Goal: Find specific page/section: Find specific page/section

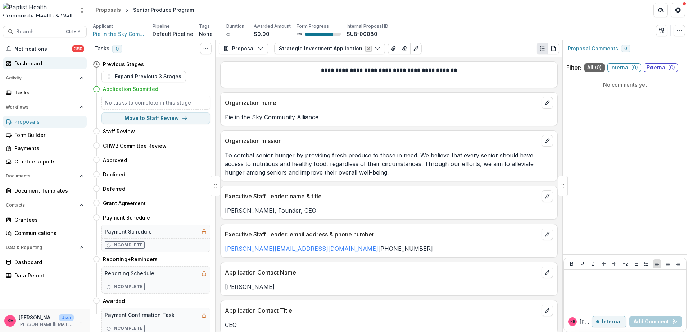
click at [37, 63] on div "Dashboard" at bounding box center [47, 64] width 67 height 8
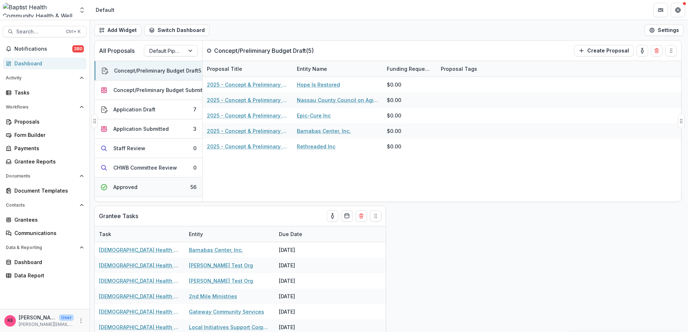
click at [140, 190] on button "Approved 56" at bounding box center [149, 187] width 108 height 19
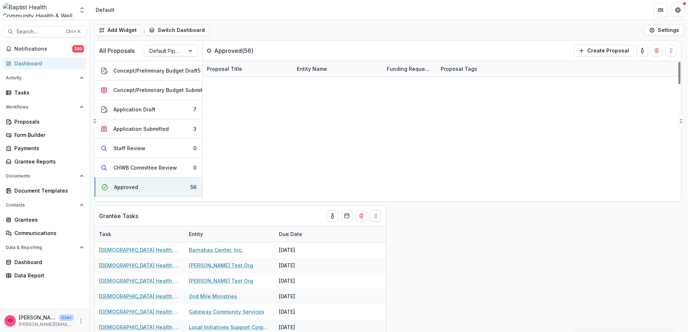
click at [308, 68] on div "Entity Name" at bounding box center [311, 69] width 39 height 8
click at [315, 105] on span "Sort Ascending" at bounding box center [313, 109] width 42 height 9
click at [360, 62] on div "Entity Name" at bounding box center [337, 68] width 90 height 15
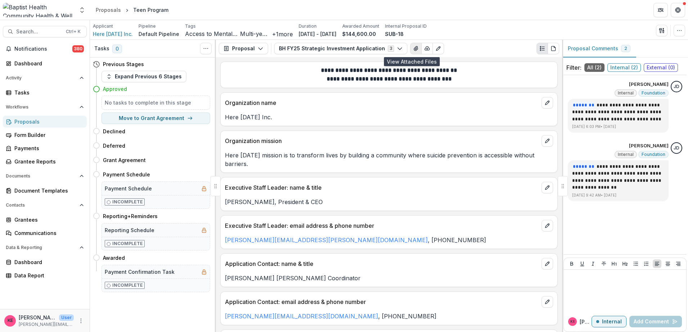
click at [413, 51] on icon "View Attached Files" at bounding box center [416, 49] width 6 height 6
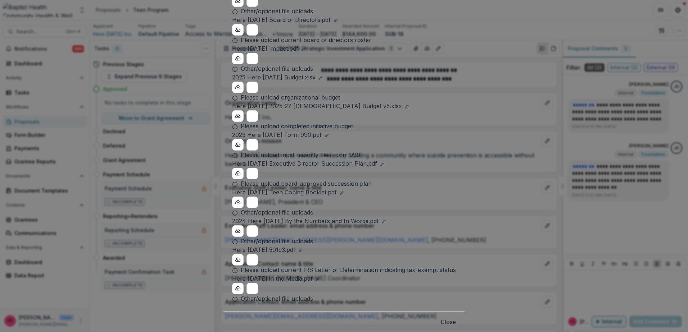
scroll to position [108, 0]
click at [257, 122] on icon "Preview Here Tomorrow 2025-27 Baptist Budget v5.xlsx" at bounding box center [252, 116] width 11 height 11
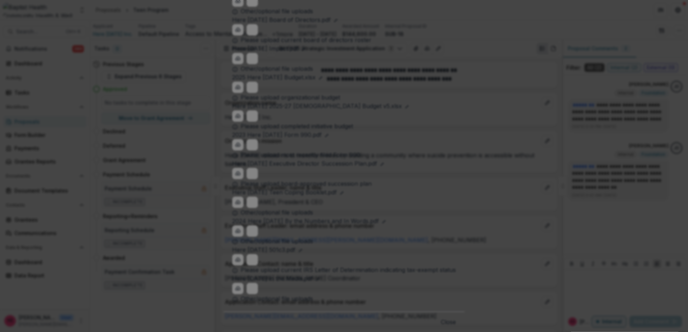
click at [6, 332] on icon "Close" at bounding box center [3, 337] width 6 height 6
